Goal: Information Seeking & Learning: Find specific fact

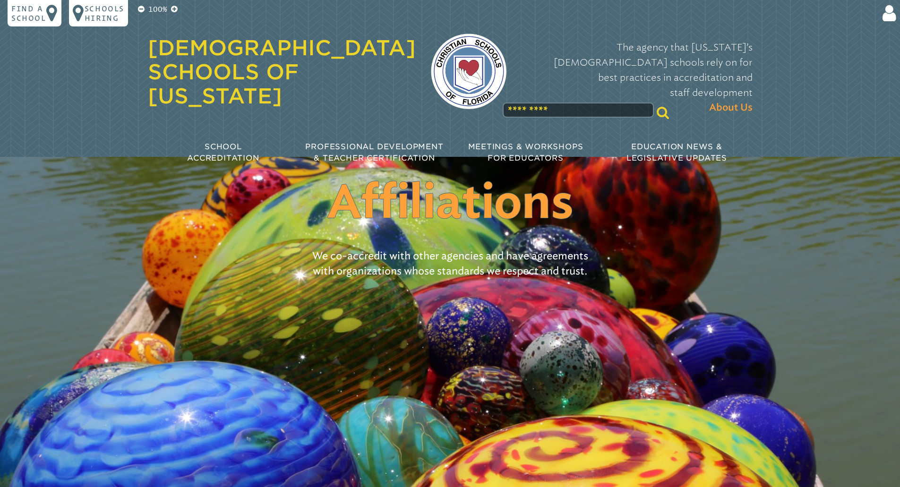
click at [799, 59] on div "100% Find a school Schools Hiring Login Email Password Stay logged in? ****** F…" at bounding box center [450, 89] width 900 height 179
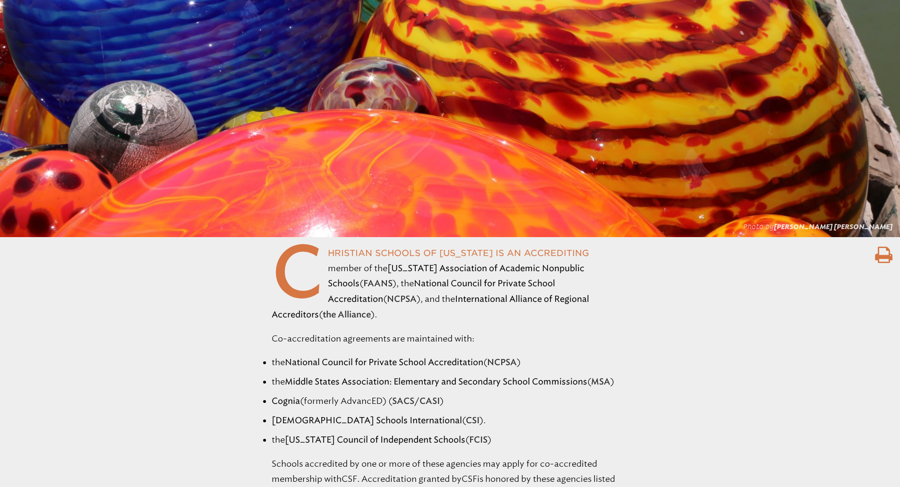
scroll to position [709, 0]
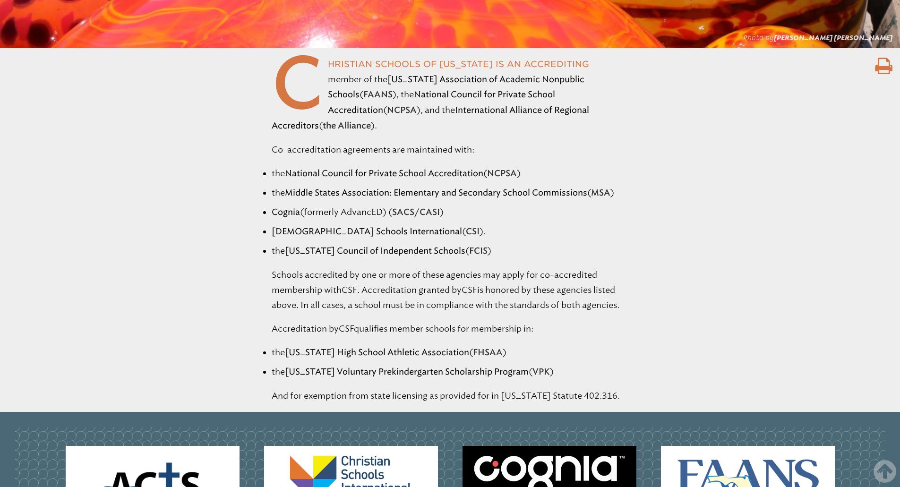
click at [688, 181] on ul "the National Council for Private School Accreditation ( NCPSA ) the Middle Stat…" at bounding box center [450, 212] width 900 height 93
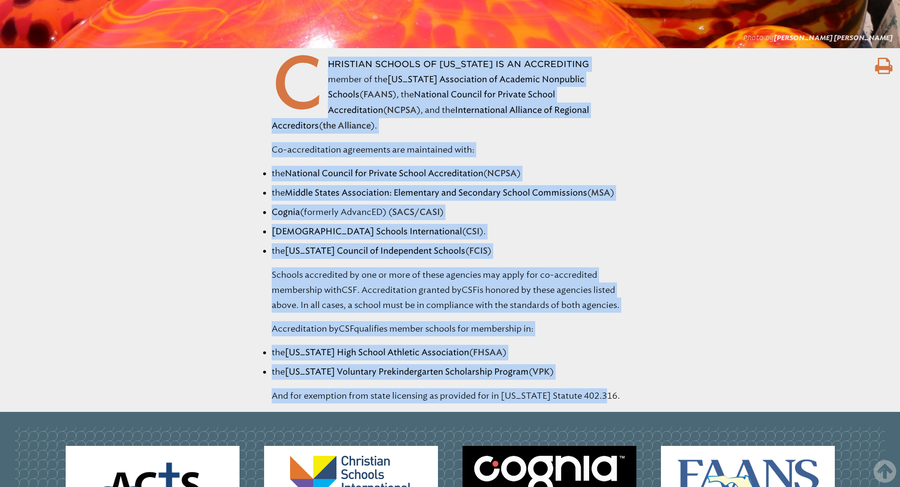
drag, startPoint x: 208, startPoint y: 67, endPoint x: 684, endPoint y: 374, distance: 566.1
copy div "hristian Schools of [US_STATE] is an accrediting member of the [US_STATE] Assoc…"
click at [771, 221] on ul "the National Council for Private School Accreditation ( NCPSA ) the Middle Stat…" at bounding box center [450, 212] width 900 height 93
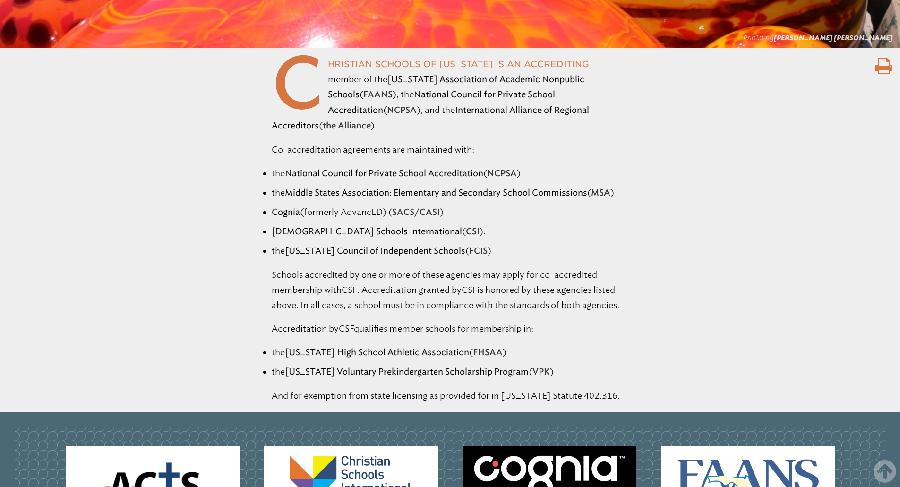
click at [858, 187] on ul "the National Council for Private School Accreditation ( NCPSA ) the Middle Stat…" at bounding box center [450, 212] width 900 height 93
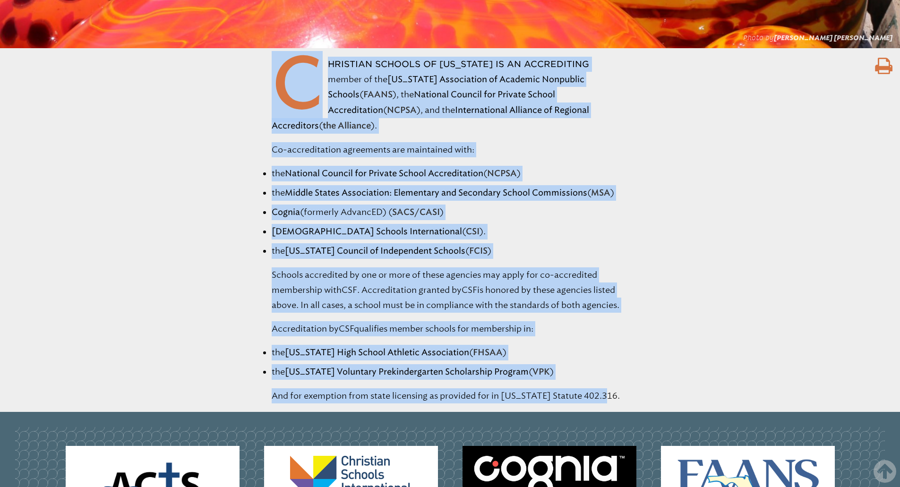
drag, startPoint x: 274, startPoint y: 62, endPoint x: 676, endPoint y: 375, distance: 509.3
copy div "C hristian Schools of [US_STATE] is an accrediting member of the [US_STATE] Ass…"
click at [739, 230] on ul "the National Council for Private School Accreditation ( NCPSA ) the Middle Stat…" at bounding box center [450, 212] width 900 height 93
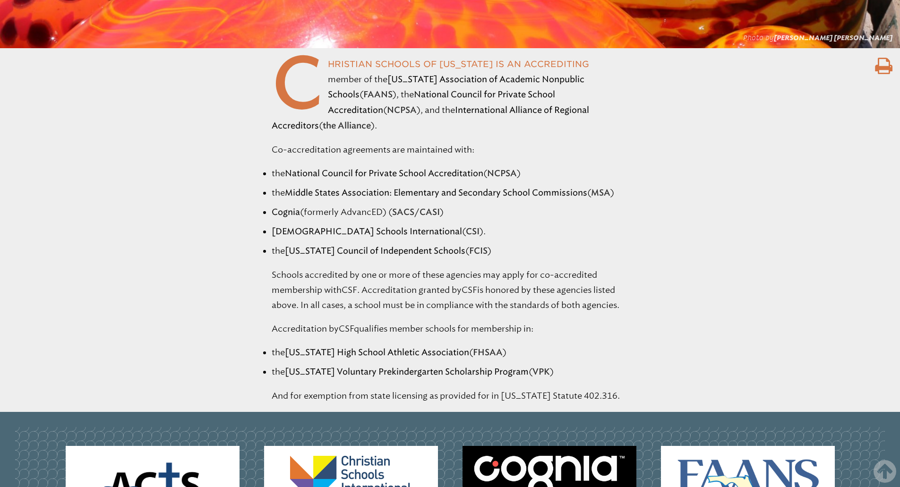
click at [756, 192] on ul "the National Council for Private School Accreditation ( NCPSA ) the Middle Stat…" at bounding box center [450, 212] width 900 height 93
click at [764, 188] on ul "the National Council for Private School Accreditation ( NCPSA ) the Middle Stat…" at bounding box center [450, 212] width 900 height 93
click at [475, 95] on span "National Council for Private School Accreditation" at bounding box center [441, 102] width 227 height 26
drag, startPoint x: 473, startPoint y: 93, endPoint x: 593, endPoint y: 100, distance: 120.8
click at [593, 100] on p "C hristian Schools of [US_STATE] is an accrediting member of the [US_STATE] Ass…" at bounding box center [450, 95] width 357 height 77
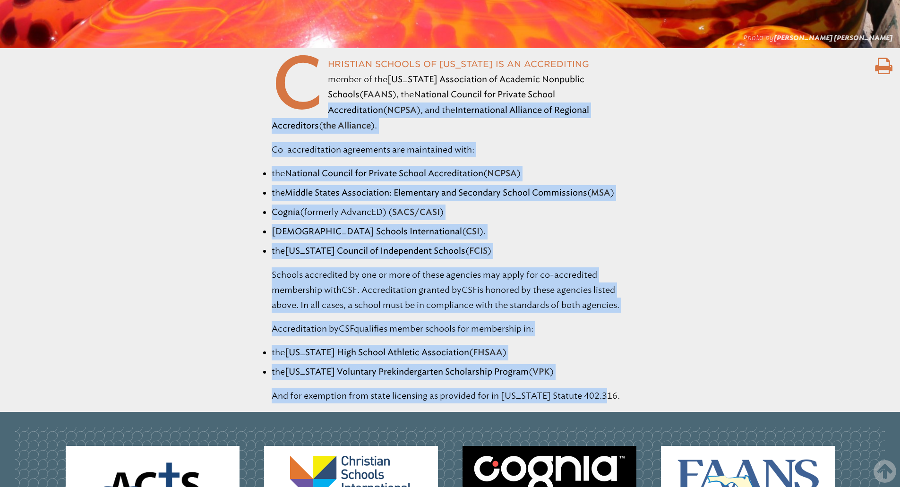
drag, startPoint x: 475, startPoint y: 93, endPoint x: 662, endPoint y: 369, distance: 333.5
copy div "Accreditation ( NCPSA ), and the International Alliance of Regional Accreditors…"
click at [848, 226] on ul "the National Council for Private School Accreditation ( NCPSA ) the Middle Stat…" at bounding box center [450, 212] width 900 height 93
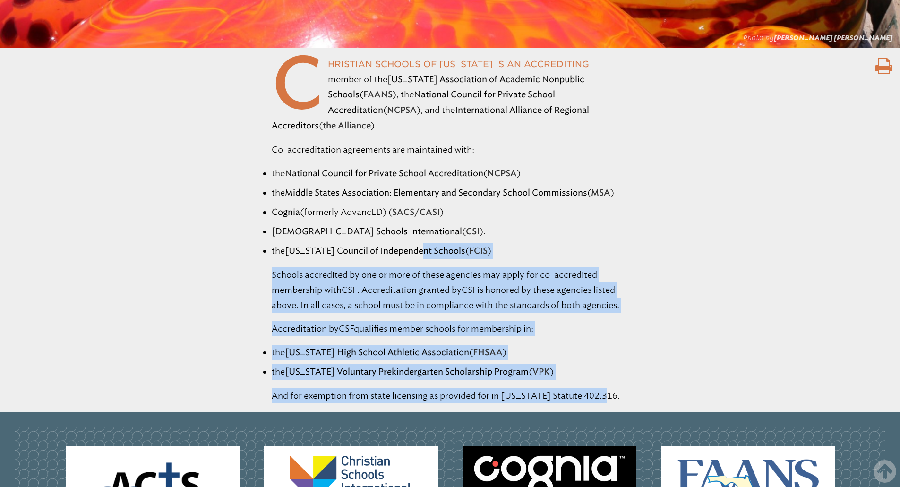
drag, startPoint x: 417, startPoint y: 232, endPoint x: 630, endPoint y: 367, distance: 252.4
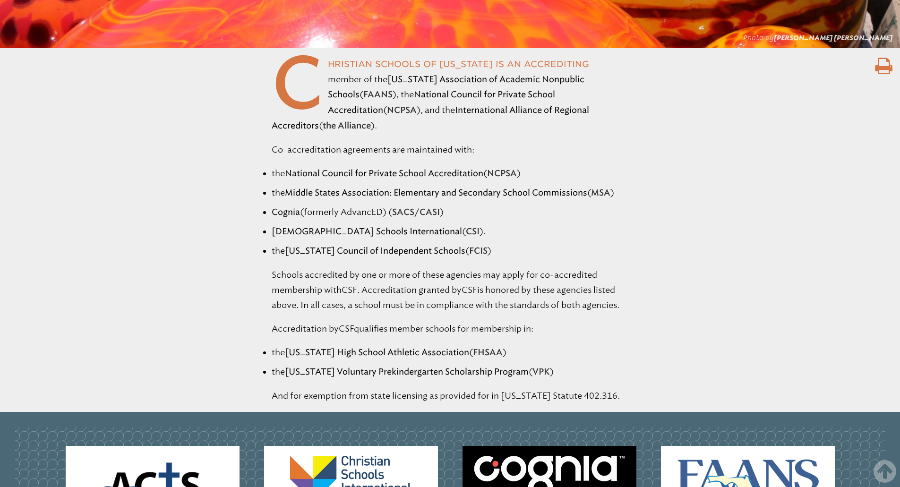
click at [683, 191] on ul "the National Council for Private School Accreditation ( NCPSA ) the Middle Stat…" at bounding box center [450, 212] width 900 height 93
click at [789, 219] on ul "the National Council for Private School Accreditation ( NCPSA ) the Middle Stat…" at bounding box center [450, 212] width 900 height 93
click at [776, 176] on ul "the National Council for Private School Accreditation ( NCPSA ) the Middle Stat…" at bounding box center [450, 212] width 900 height 93
